Goal: Task Accomplishment & Management: Complete application form

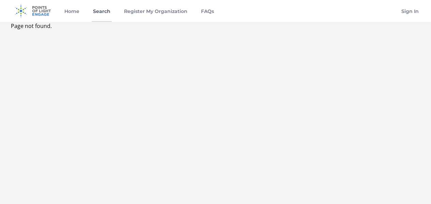
click at [101, 14] on link "Search" at bounding box center [102, 11] width 20 height 22
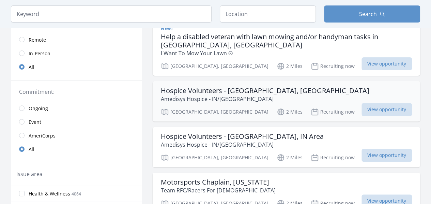
scroll to position [73, 0]
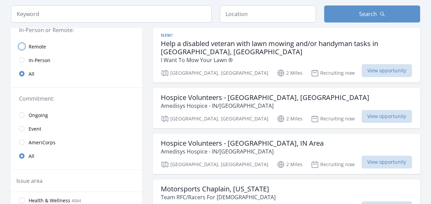
click at [23, 45] on input "radio" at bounding box center [21, 46] width 5 height 5
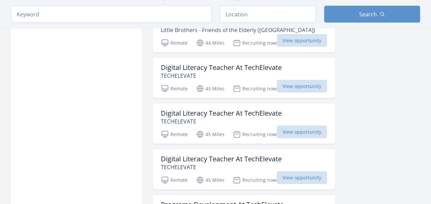
scroll to position [636, 0]
click at [301, 85] on span "View opportunity" at bounding box center [301, 85] width 50 height 13
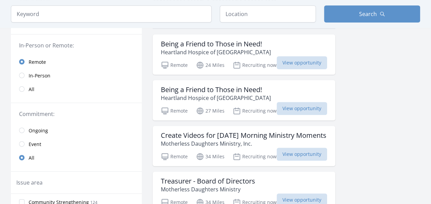
scroll to position [0, 0]
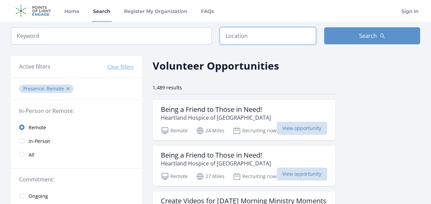
click at [235, 37] on input "text" at bounding box center [268, 35] width 96 height 17
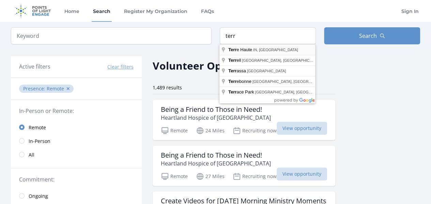
type input "Terre Haute, IN, USA"
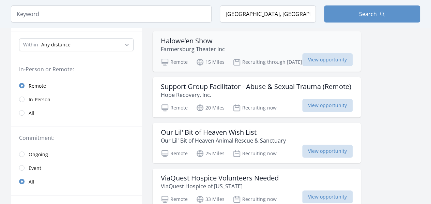
scroll to position [69, 0]
click at [23, 113] on input "radio" at bounding box center [21, 112] width 5 height 5
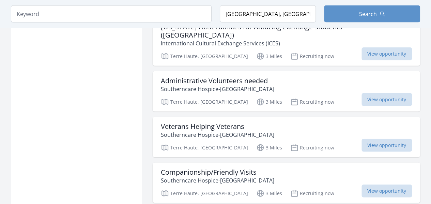
scroll to position [767, 0]
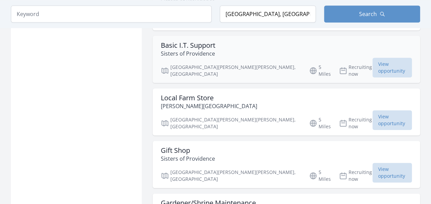
scroll to position [1652, 0]
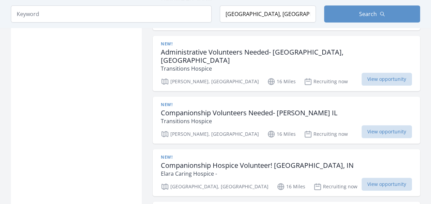
scroll to position [2703, 0]
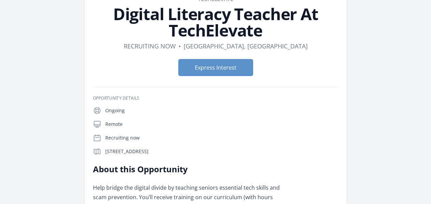
scroll to position [46, 0]
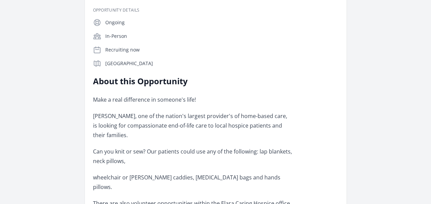
scroll to position [134, 0]
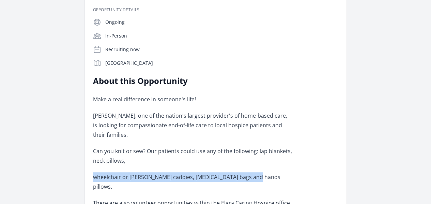
drag, startPoint x: 291, startPoint y: 93, endPoint x: 135, endPoint y: 90, distance: 155.9
click at [135, 172] on p "wheelchair or walker caddies, catheter bags and hands pillows." at bounding box center [192, 181] width 199 height 19
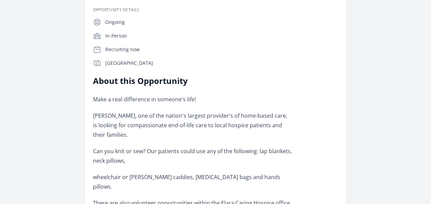
click at [292, 198] on p "There are also volunteer opportunities within the Elara Caring Hospice office, …" at bounding box center [192, 207] width 199 height 19
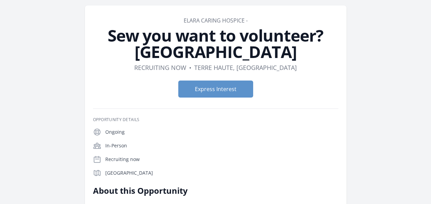
scroll to position [0, 0]
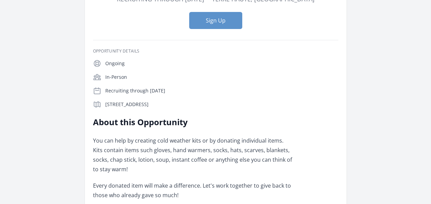
scroll to position [77, 0]
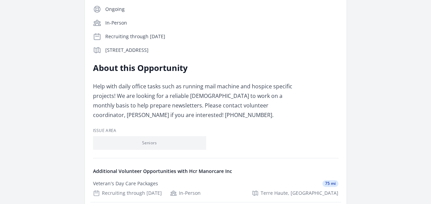
scroll to position [131, 0]
click at [0, 0] on div "Help Homeless Vets Stay Warm 75 mi Recruiting through Dec 31st In-Person Terre …" at bounding box center [0, 0] width 0 height 0
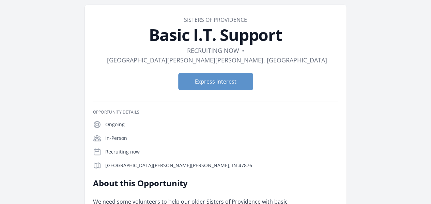
scroll to position [23, 0]
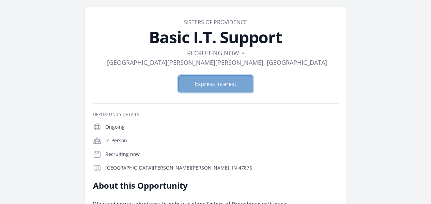
click at [231, 75] on button "Express Interest" at bounding box center [215, 83] width 75 height 17
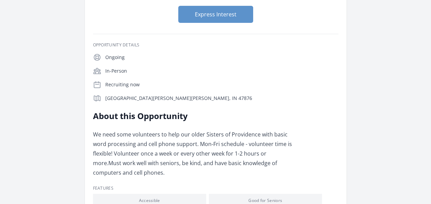
scroll to position [0, 0]
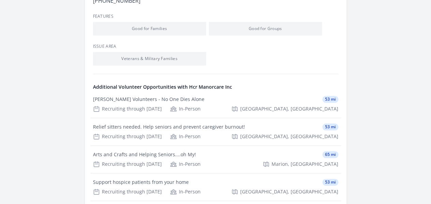
scroll to position [330, 0]
click at [0, 0] on div "Support hospice patients from your home 53 mi Recruiting through [DATE] In-Pers…" at bounding box center [0, 0] width 0 height 0
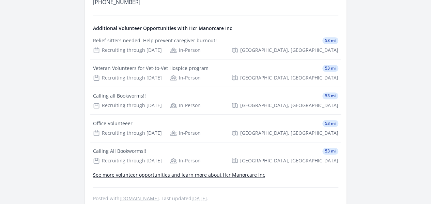
scroll to position [333, 0]
